Goal: Communication & Community: Answer question/provide support

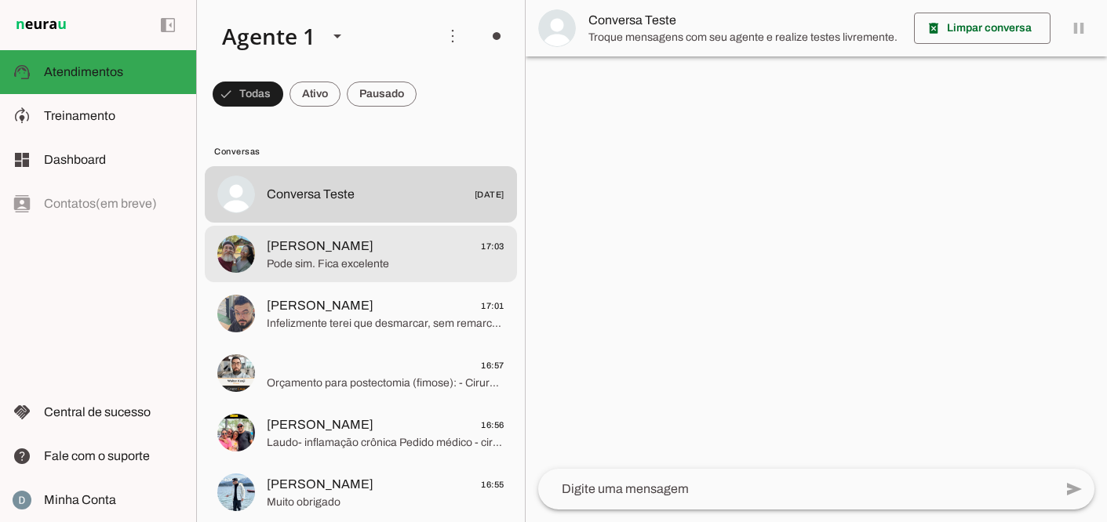
click at [373, 260] on span "Pode sim. Fica excelente" at bounding box center [386, 265] width 238 height 16
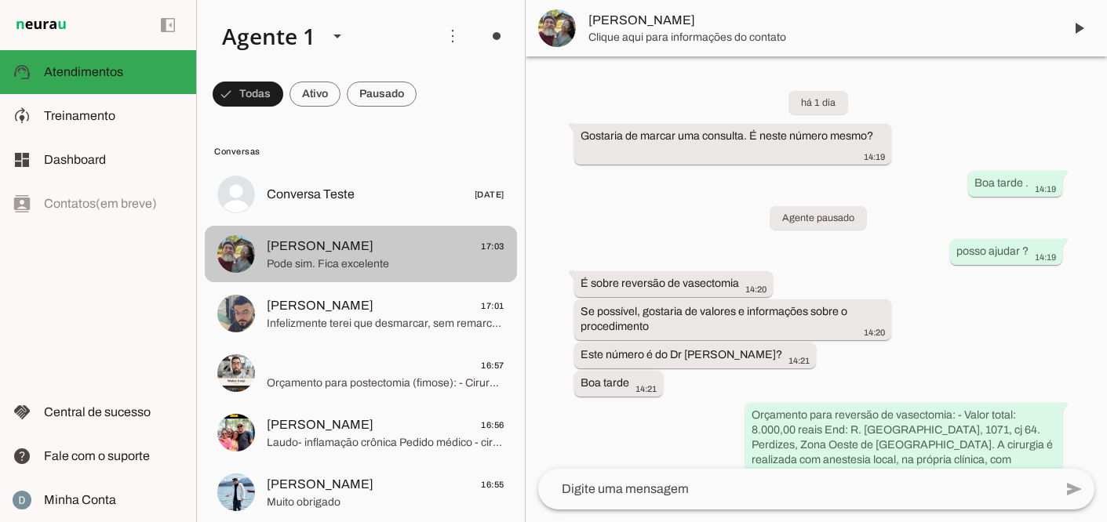
scroll to position [1931, 0]
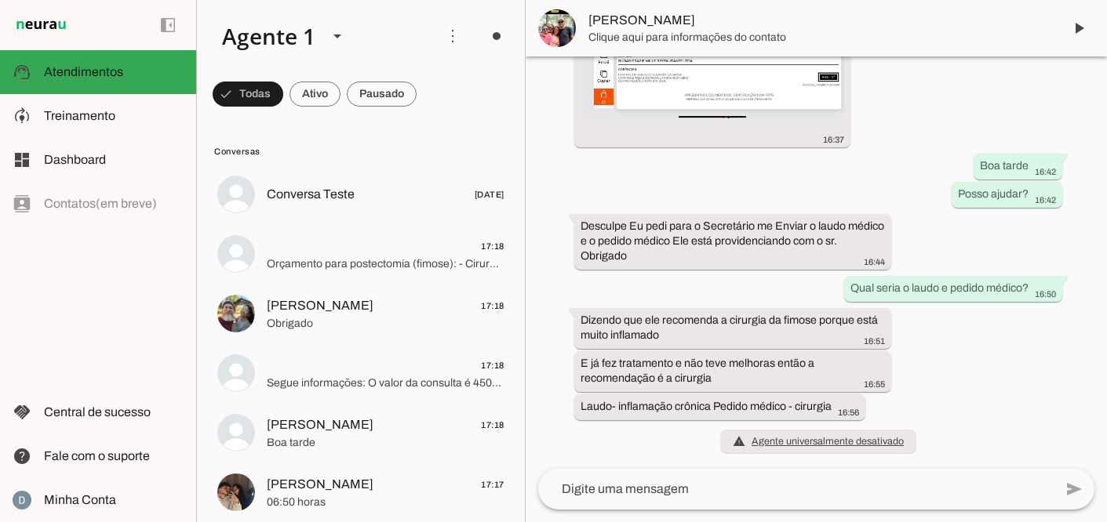
scroll to position [2283, 0]
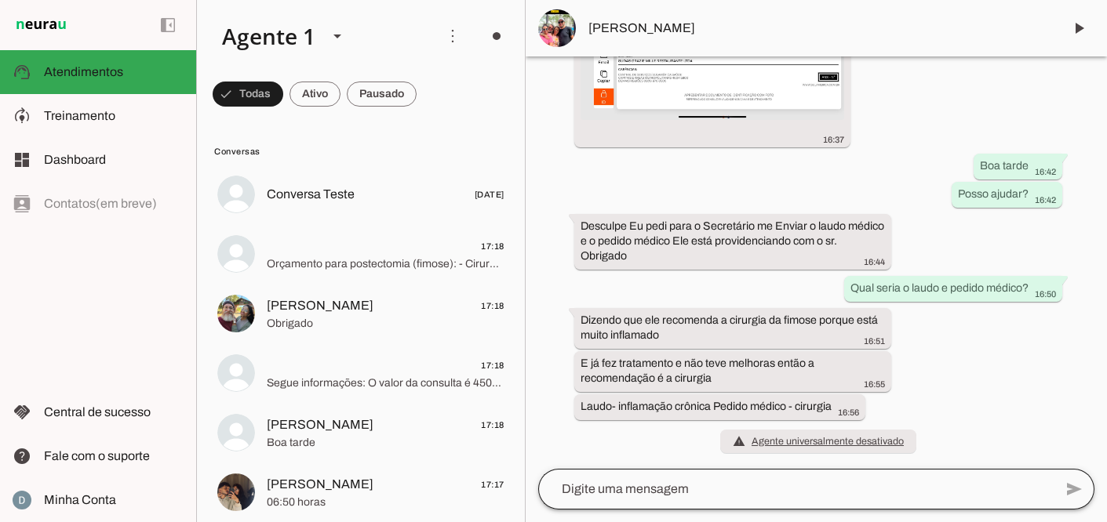
click at [662, 504] on div at bounding box center [795, 489] width 515 height 41
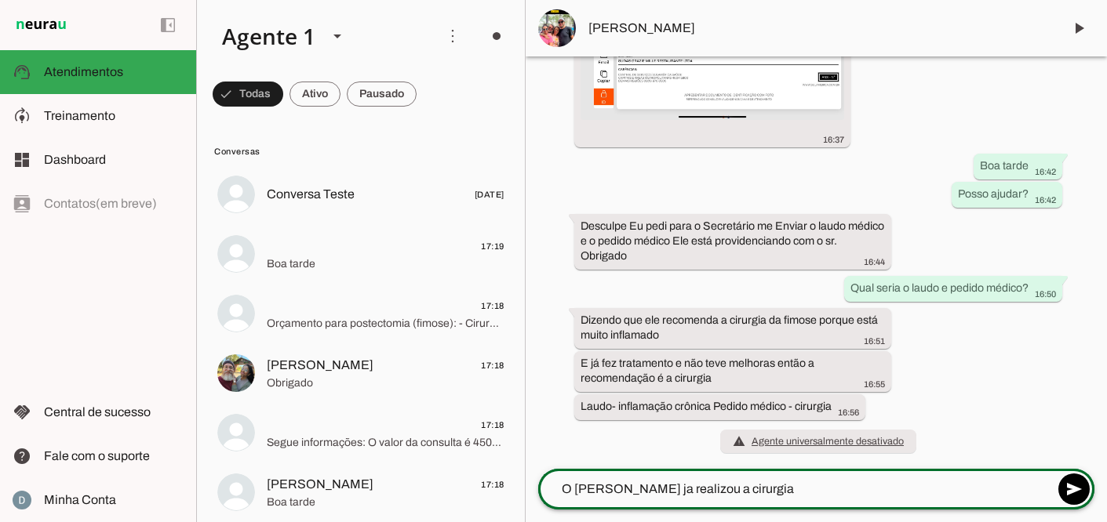
type textarea "O [PERSON_NAME] ja realizou a cirurgia?"
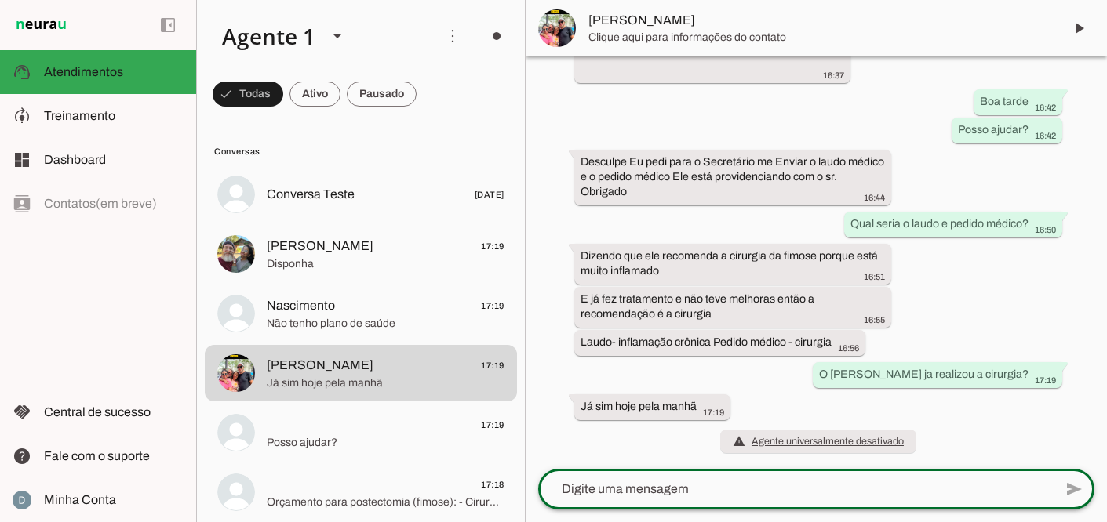
scroll to position [2347, 0]
click at [656, 496] on textarea at bounding box center [795, 489] width 515 height 19
type textarea "ok"
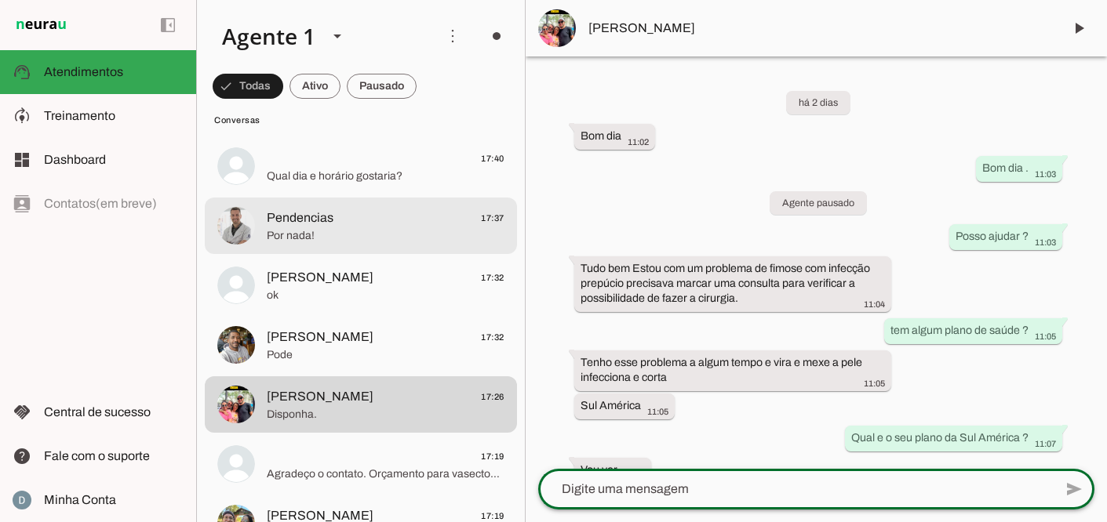
scroll to position [211, 0]
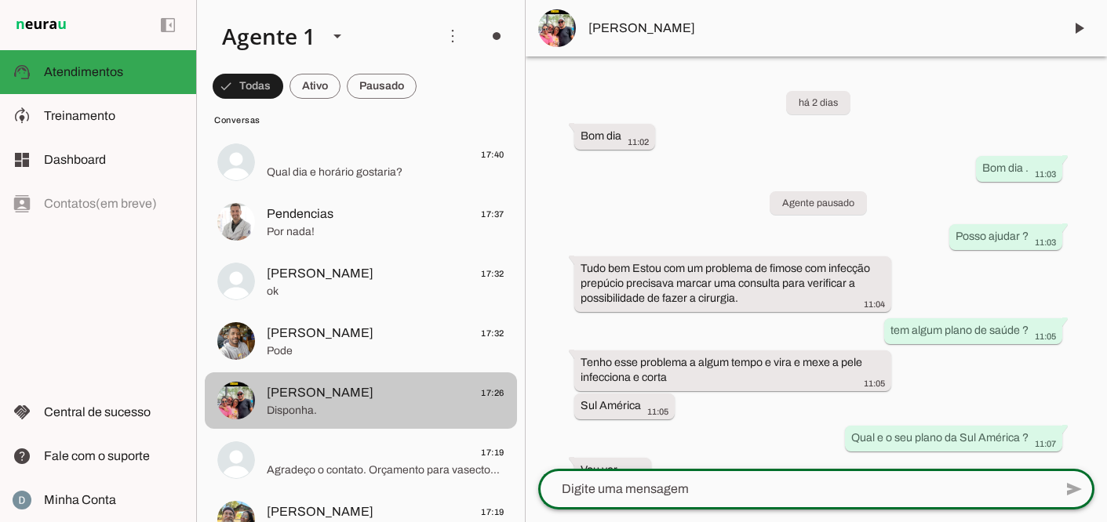
click at [324, 393] on span "[PERSON_NAME] 17:26" at bounding box center [386, 394] width 238 height 20
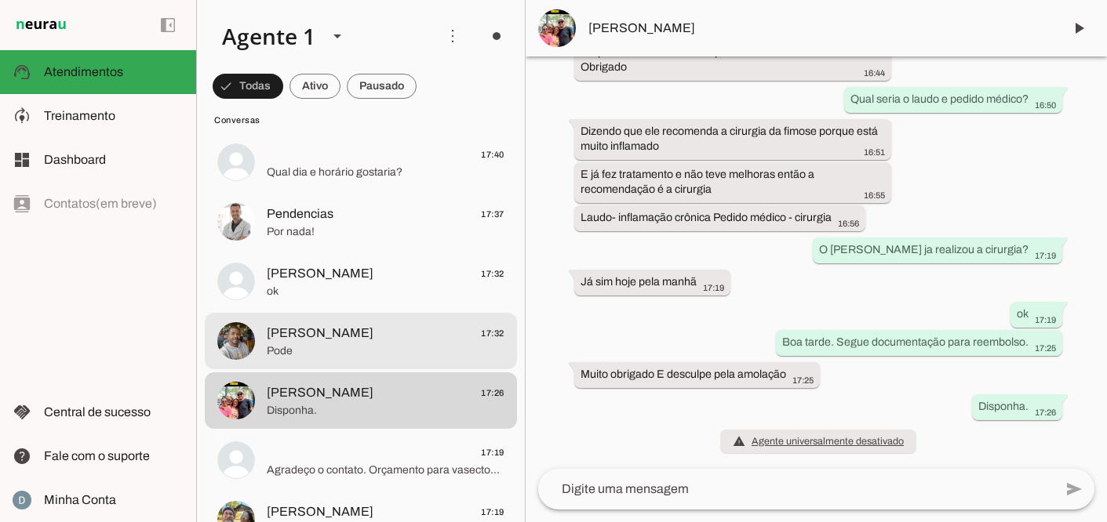
scroll to position [0, 0]
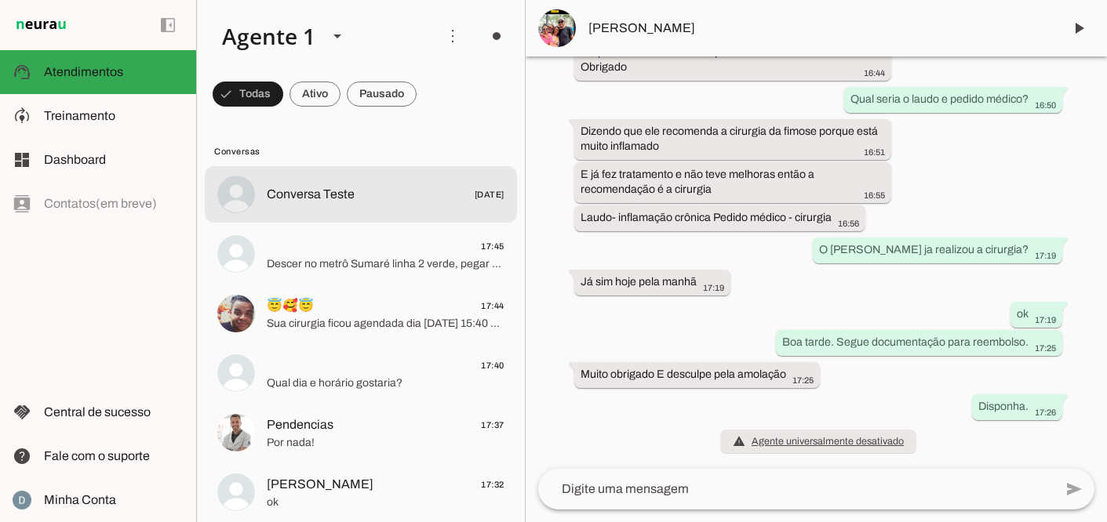
click at [351, 188] on span "Conversa Teste" at bounding box center [311, 194] width 88 height 19
